Goal: Navigation & Orientation: Find specific page/section

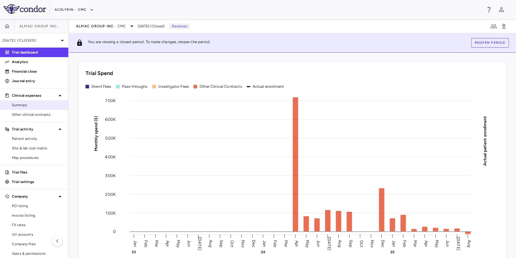
click at [24, 107] on link "Summary" at bounding box center [34, 104] width 68 height 9
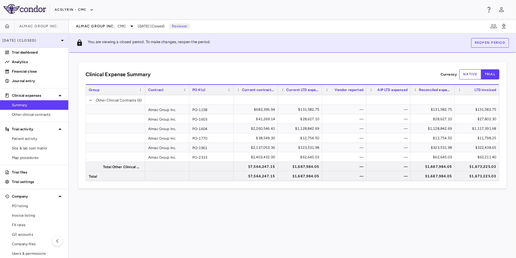
click at [34, 39] on p "[DATE] (Closed)" at bounding box center [30, 40] width 56 height 5
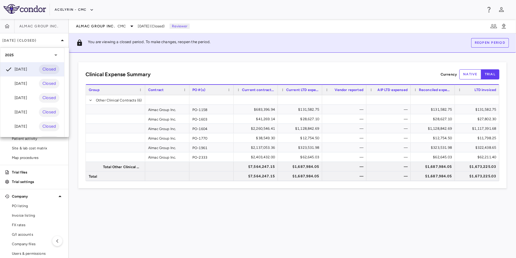
click at [23, 97] on div "[DATE]" at bounding box center [16, 97] width 22 height 7
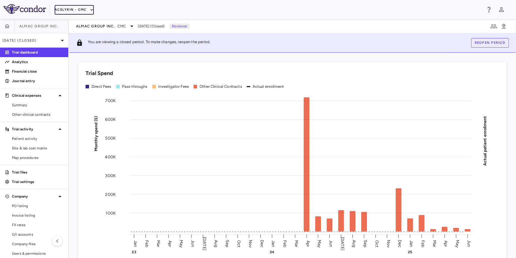
click at [66, 10] on button "Acelyrin - CMC" at bounding box center [74, 10] width 39 height 10
click at [69, 22] on li "Acelyrin" at bounding box center [80, 21] width 50 height 9
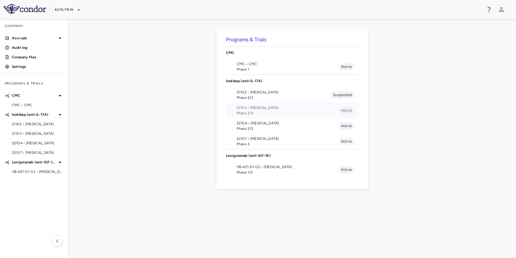
click at [262, 109] on span "21103 • [MEDICAL_DATA]" at bounding box center [288, 107] width 102 height 5
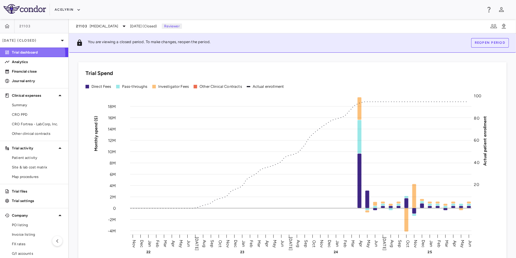
click at [21, 54] on p "Trial dashboard" at bounding box center [38, 52] width 52 height 5
click at [20, 72] on p "Financial close" at bounding box center [38, 71] width 52 height 5
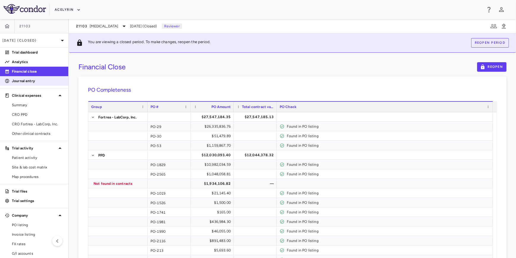
click at [21, 83] on p "Journal entry" at bounding box center [38, 80] width 52 height 5
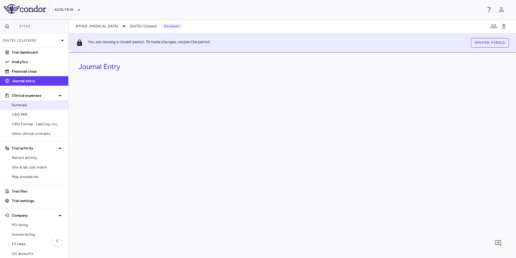
click at [21, 102] on span "Summary" at bounding box center [38, 104] width 52 height 5
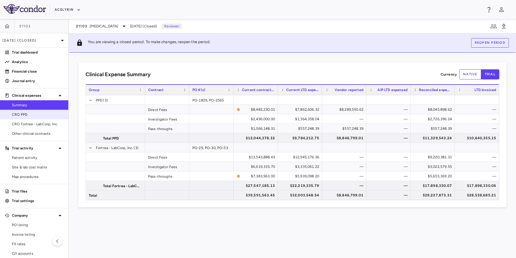
click at [21, 117] on span "CRO PPD" at bounding box center [38, 114] width 52 height 5
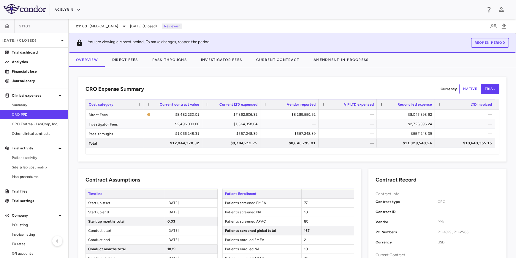
click at [291, 82] on div "CRO Expense Summary Currency native trial Drag here to set row groups Drag here…" at bounding box center [292, 119] width 428 height 85
click at [339, 83] on div "CRO Expense Summary Currency native trial Drag here to set row groups Drag here…" at bounding box center [292, 119] width 428 height 85
click at [255, 84] on div "CRO Expense Summary Currency native trial" at bounding box center [293, 89] width 414 height 10
click at [127, 60] on button "Direct Fees" at bounding box center [125, 60] width 40 height 14
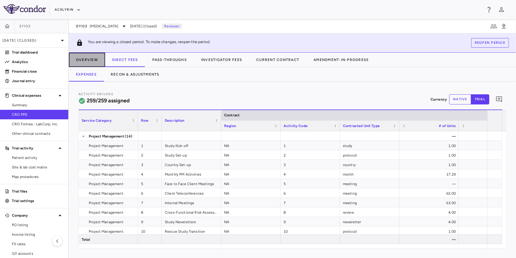
click at [94, 60] on button "Overview" at bounding box center [87, 60] width 36 height 14
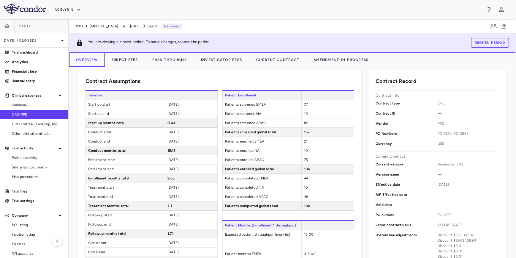
scroll to position [108, 0]
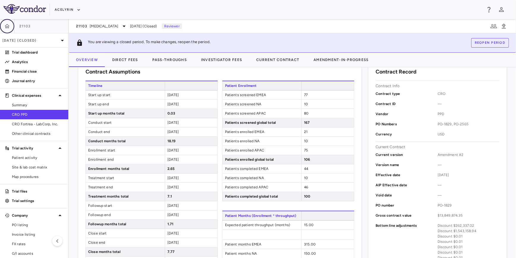
click at [9, 26] on icon "button" at bounding box center [7, 26] width 6 height 6
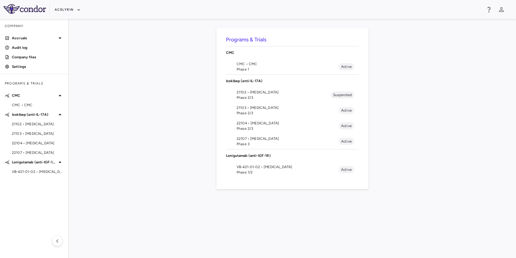
click at [247, 127] on span "Phase 2/3" at bounding box center [288, 128] width 102 height 5
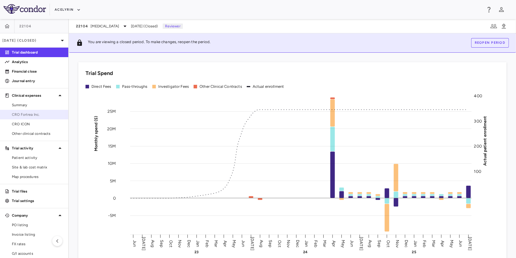
click at [22, 117] on link "CRO Fortrea Inc." at bounding box center [34, 114] width 68 height 9
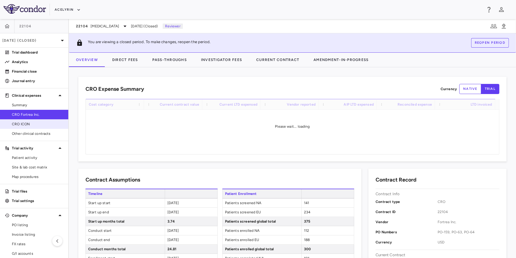
click at [20, 125] on span "CRO ICON" at bounding box center [38, 123] width 52 height 5
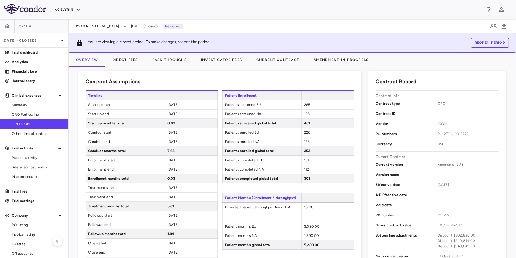
scroll to position [108, 0]
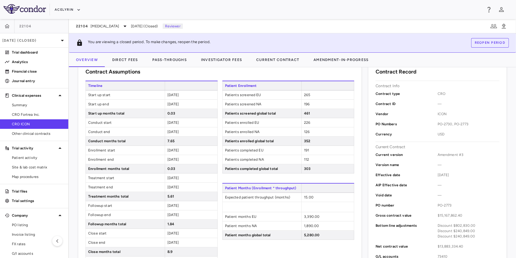
click at [465, 57] on div at bounding box center [446, 60] width 141 height 15
click at [9, 27] on icon "button" at bounding box center [7, 26] width 5 height 4
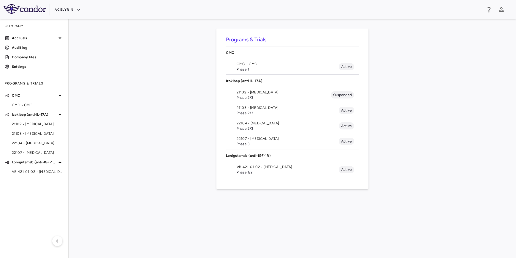
click at [250, 138] on span "22107 • [MEDICAL_DATA]" at bounding box center [288, 138] width 102 height 5
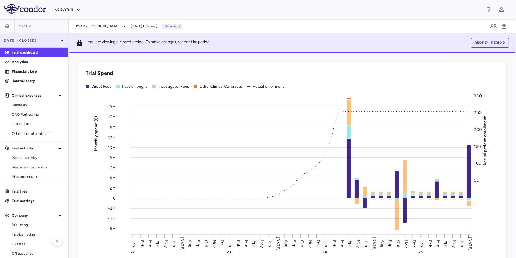
click at [30, 40] on p "[DATE] (Closed)" at bounding box center [30, 40] width 56 height 5
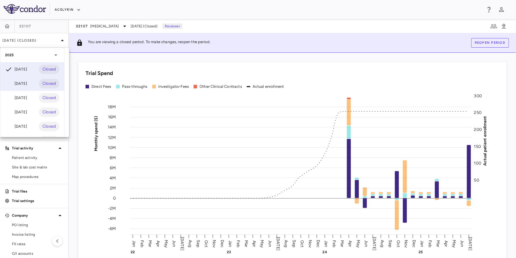
click at [18, 79] on div "[DATE] Closed" at bounding box center [32, 83] width 64 height 14
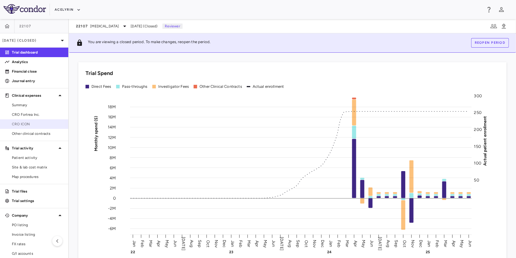
click at [26, 125] on span "CRO ICON" at bounding box center [38, 123] width 52 height 5
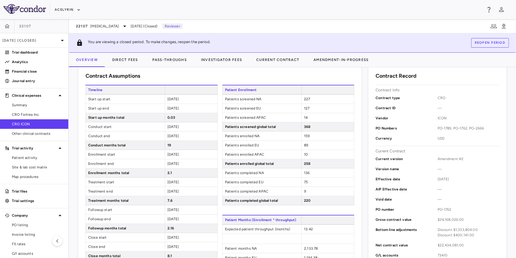
scroll to position [105, 0]
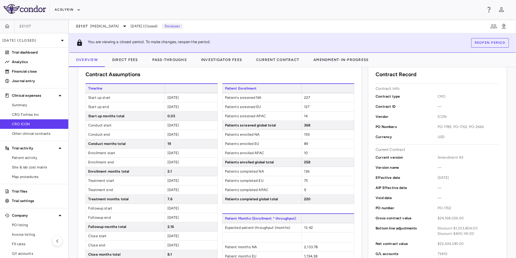
click at [241, 15] on div "Acelyrin" at bounding box center [258, 9] width 516 height 19
